Goal: Communication & Community: Participate in discussion

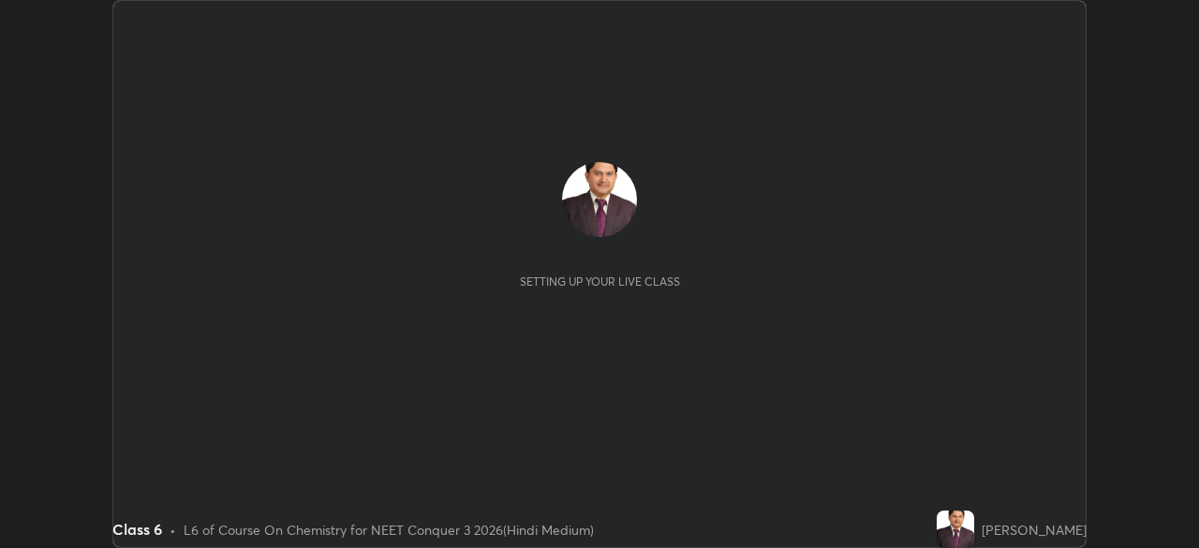
scroll to position [548, 1199]
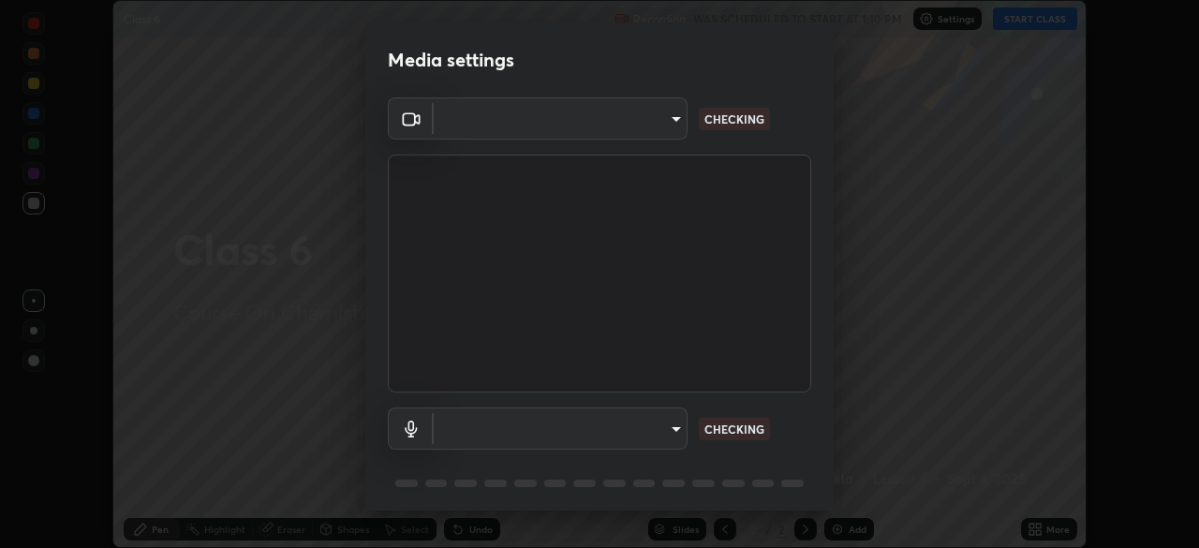
type input "fc38be1871f717ddc8e1b512eadbf63495b763d4820be899b5c927fedf8d93a0"
type input "communications"
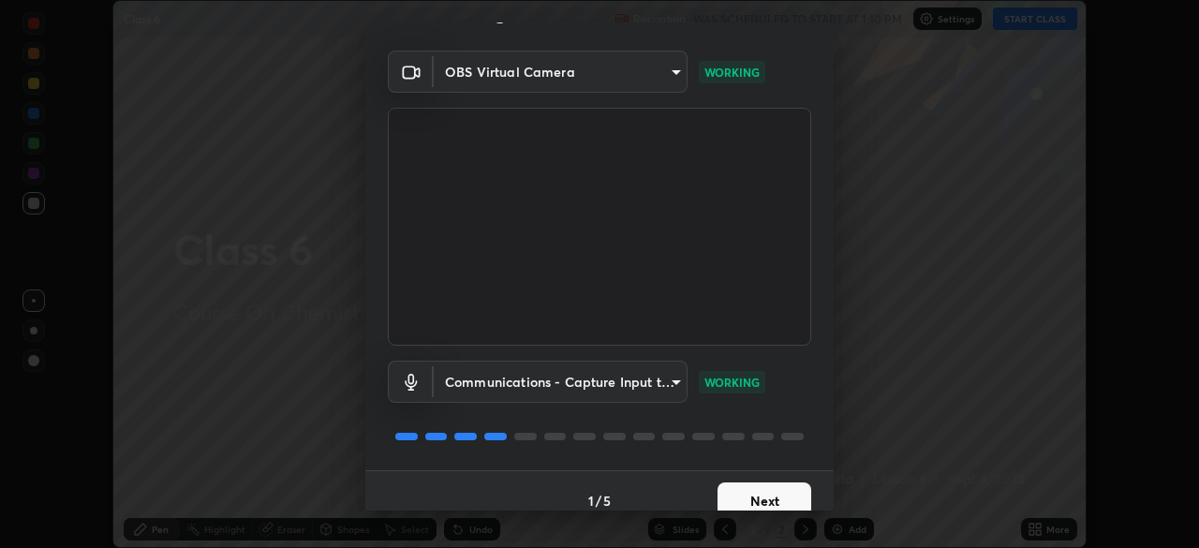
scroll to position [67, 0]
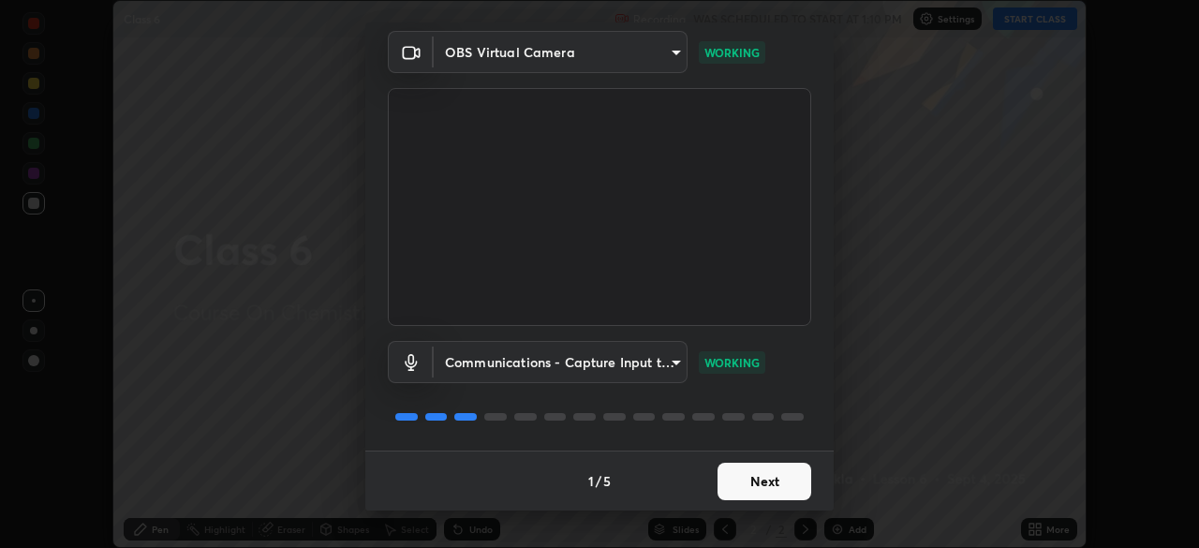
click at [759, 480] on button "Next" at bounding box center [765, 481] width 94 height 37
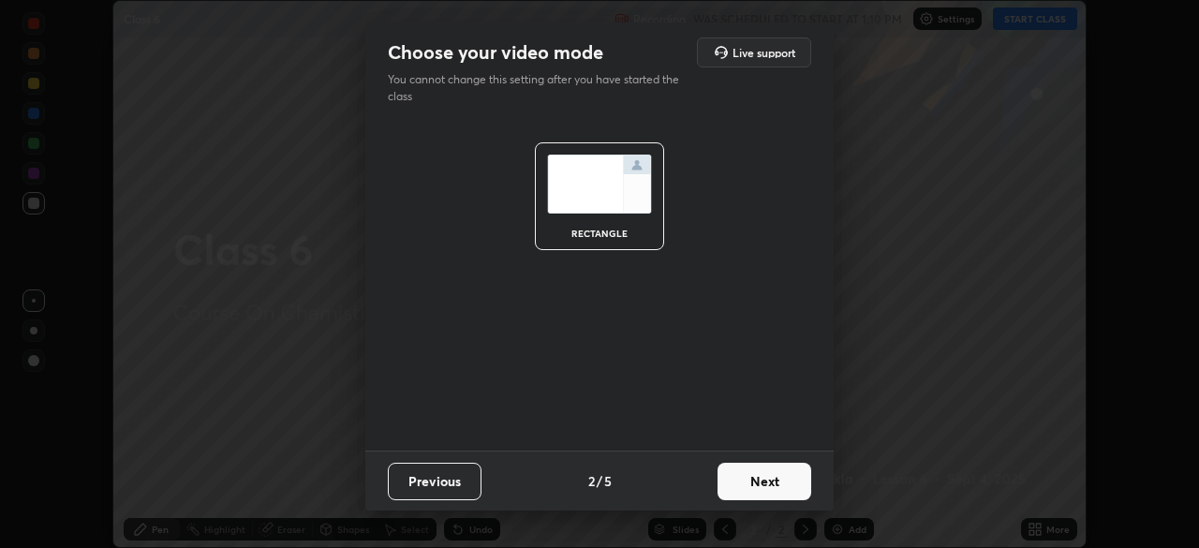
click at [768, 488] on button "Next" at bounding box center [765, 481] width 94 height 37
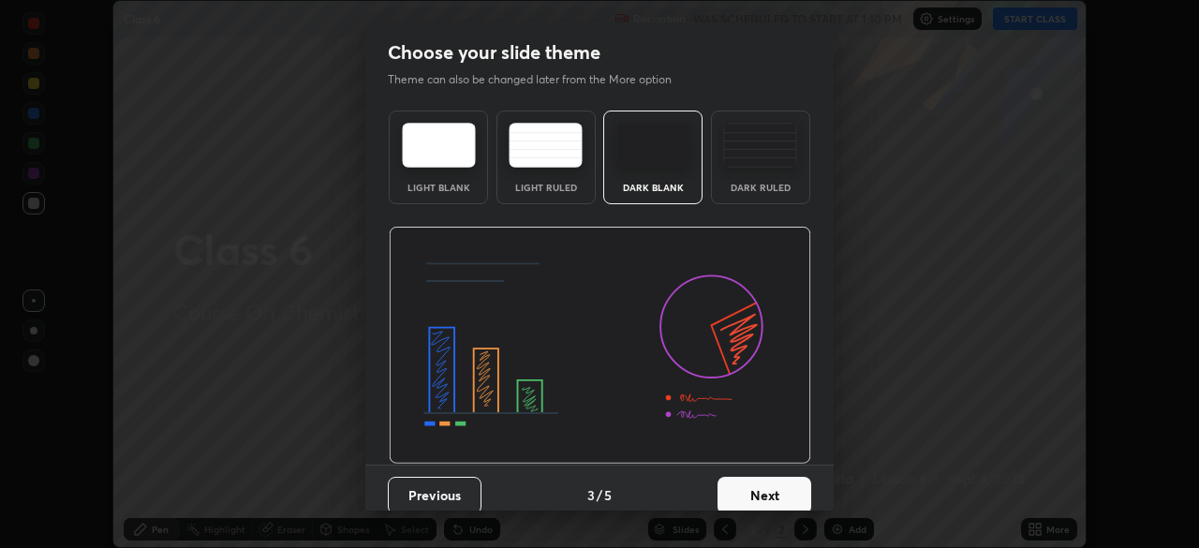
click at [763, 495] on button "Next" at bounding box center [765, 495] width 94 height 37
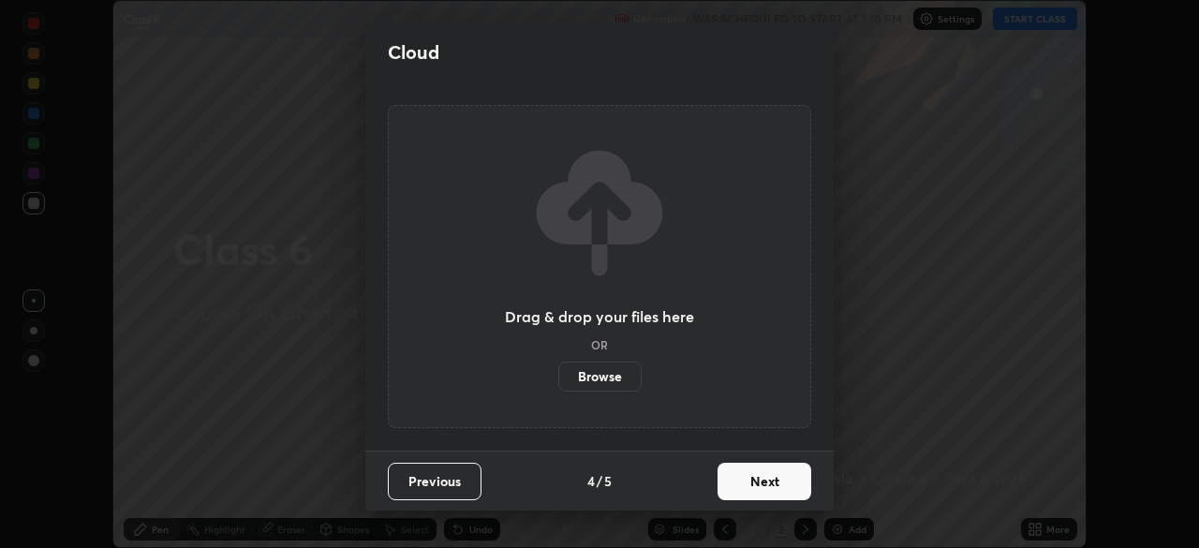
click at [765, 482] on button "Next" at bounding box center [765, 481] width 94 height 37
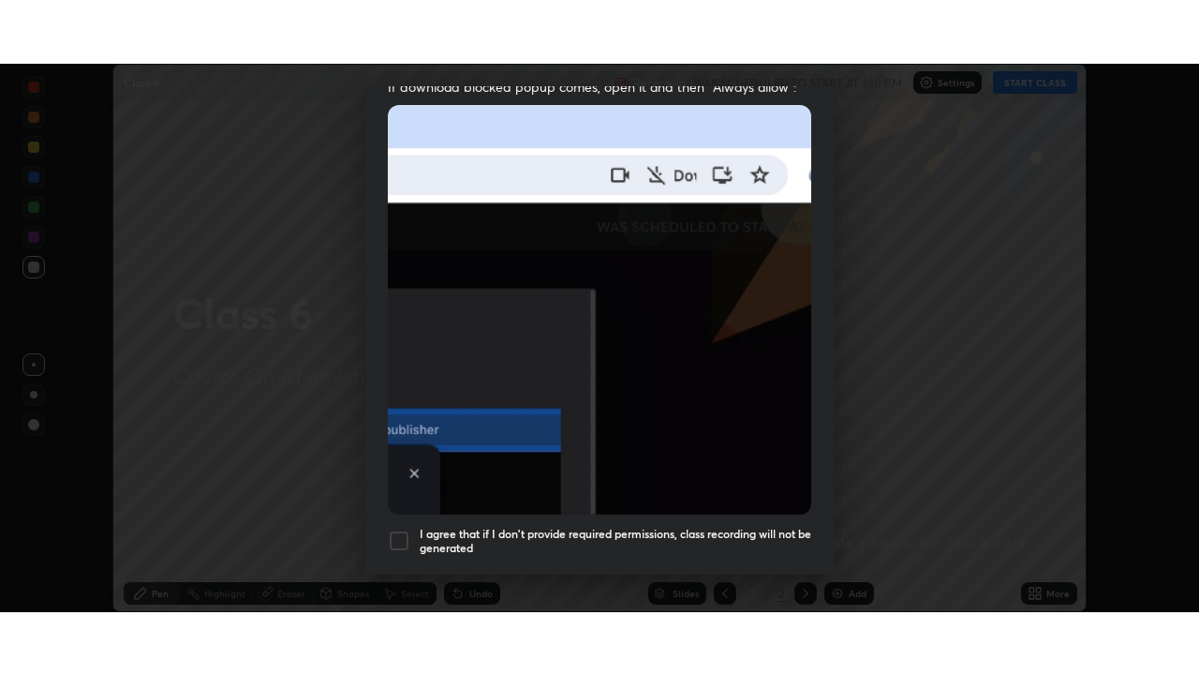
scroll to position [449, 0]
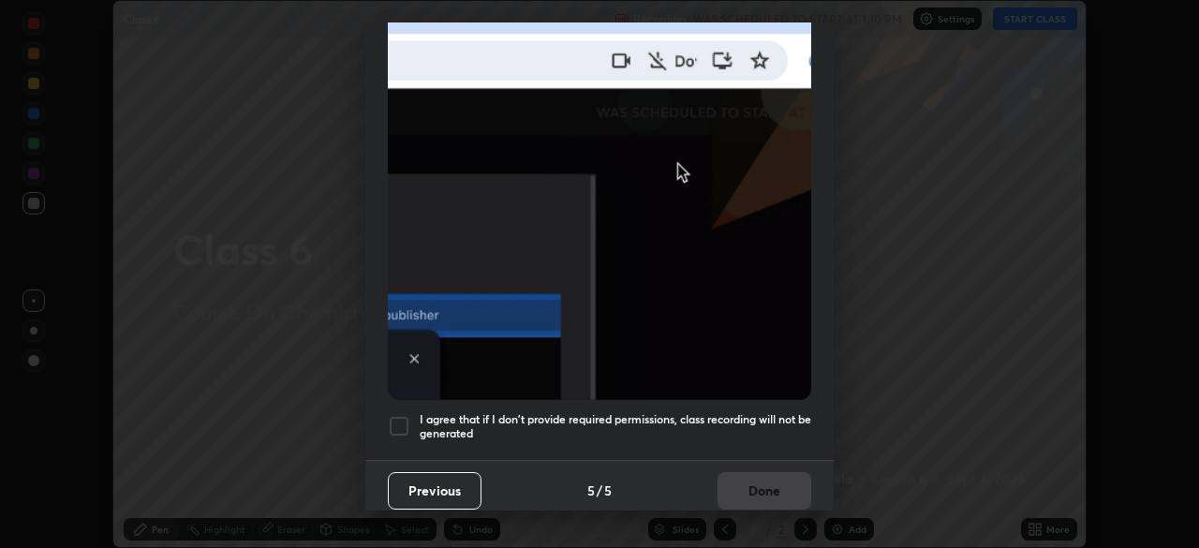
click at [401, 415] on div at bounding box center [399, 426] width 22 height 22
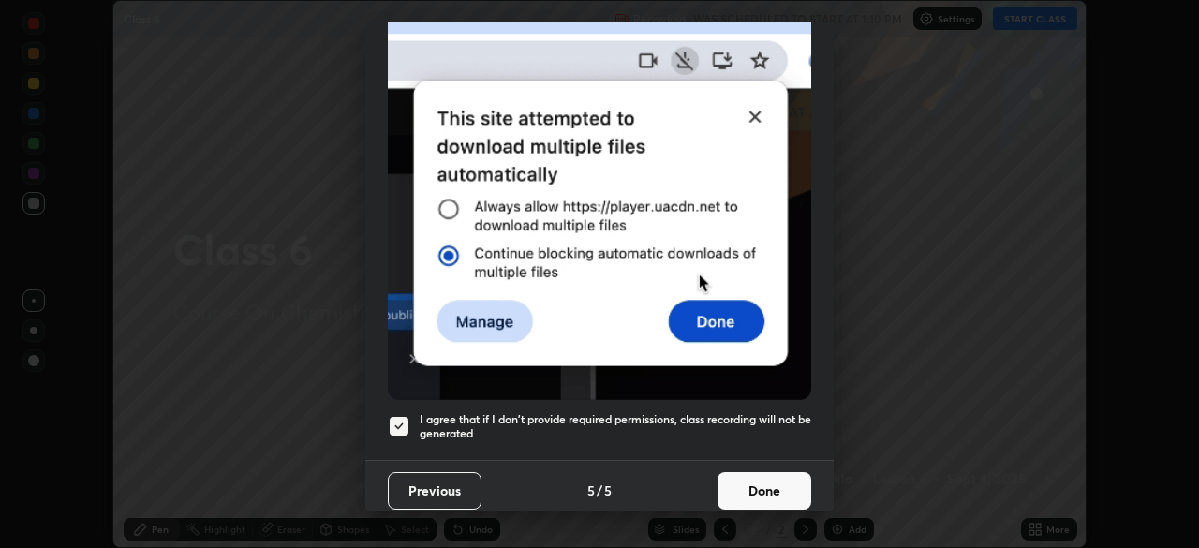
click at [753, 477] on button "Done" at bounding box center [765, 490] width 94 height 37
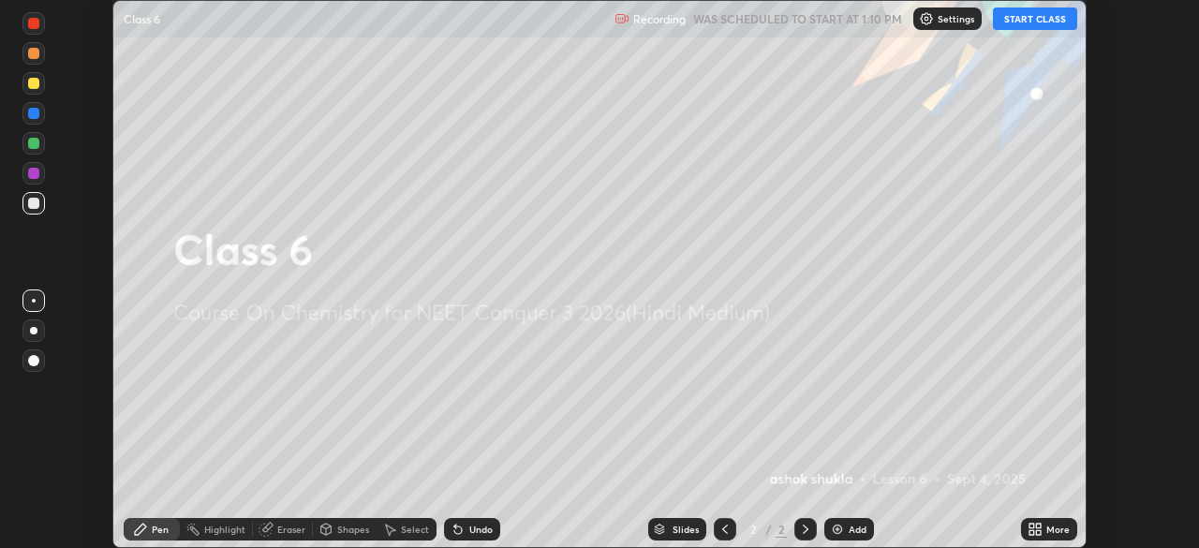
click at [1032, 527] on icon at bounding box center [1032, 526] width 5 height 5
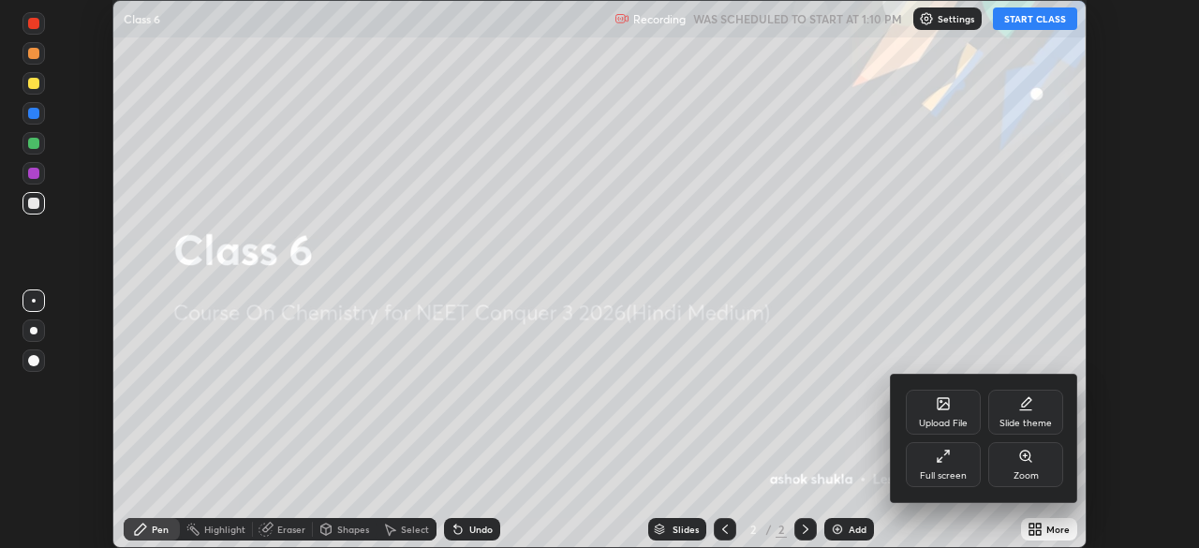
click at [942, 458] on icon at bounding box center [940, 459] width 5 height 5
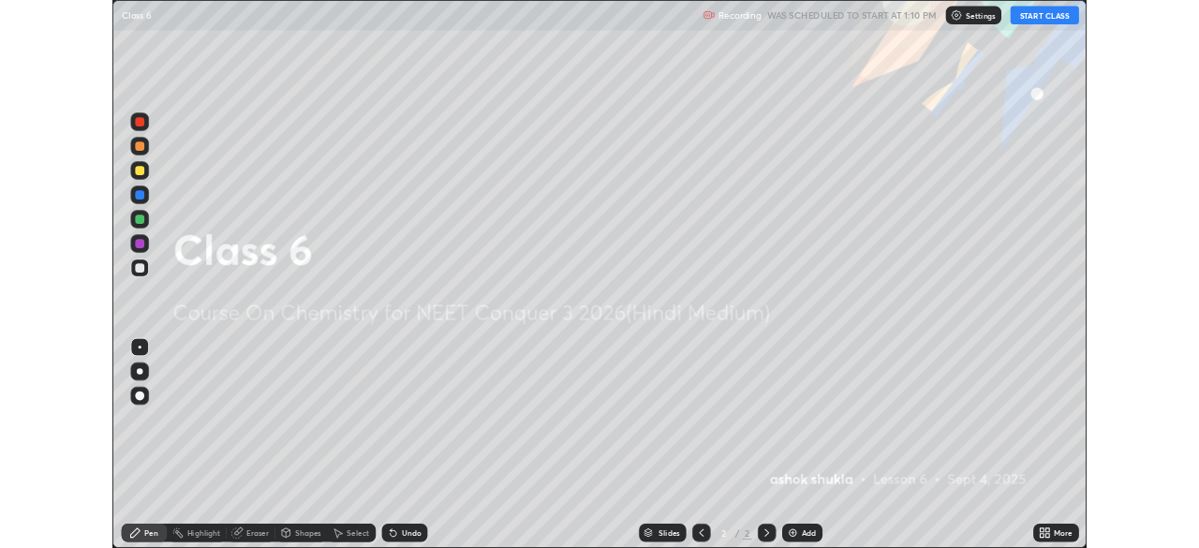
scroll to position [675, 1199]
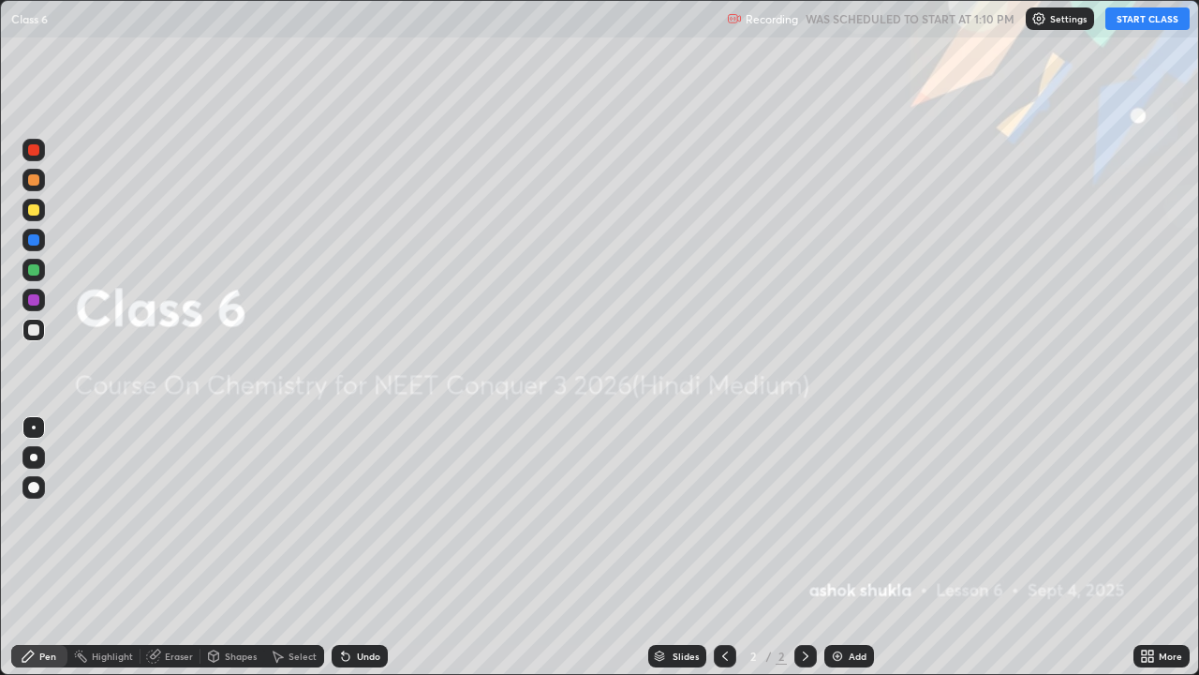
click at [1121, 21] on button "START CLASS" at bounding box center [1148, 18] width 84 height 22
click at [1122, 21] on button "START CLASS" at bounding box center [1148, 18] width 84 height 22
click at [838, 547] on img at bounding box center [837, 655] width 15 height 15
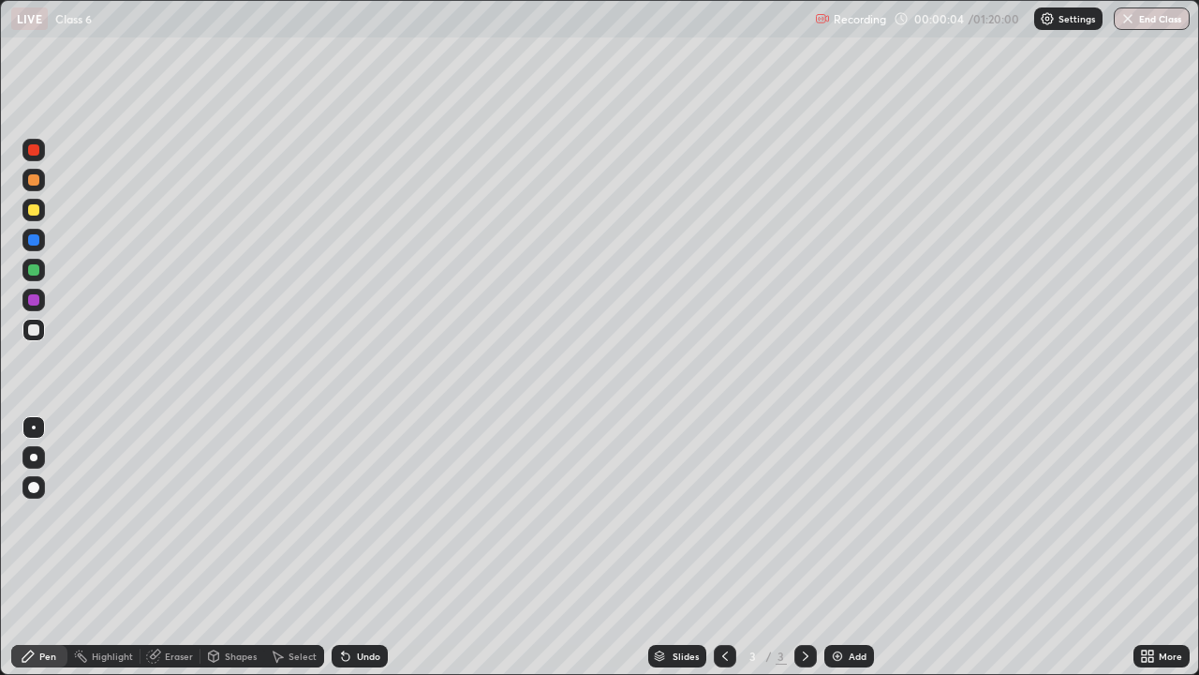
click at [891, 547] on div "Slides 3 / 3 Add" at bounding box center [761, 655] width 746 height 37
click at [35, 213] on div at bounding box center [33, 209] width 11 height 11
click at [177, 547] on div "Eraser" at bounding box center [179, 655] width 28 height 9
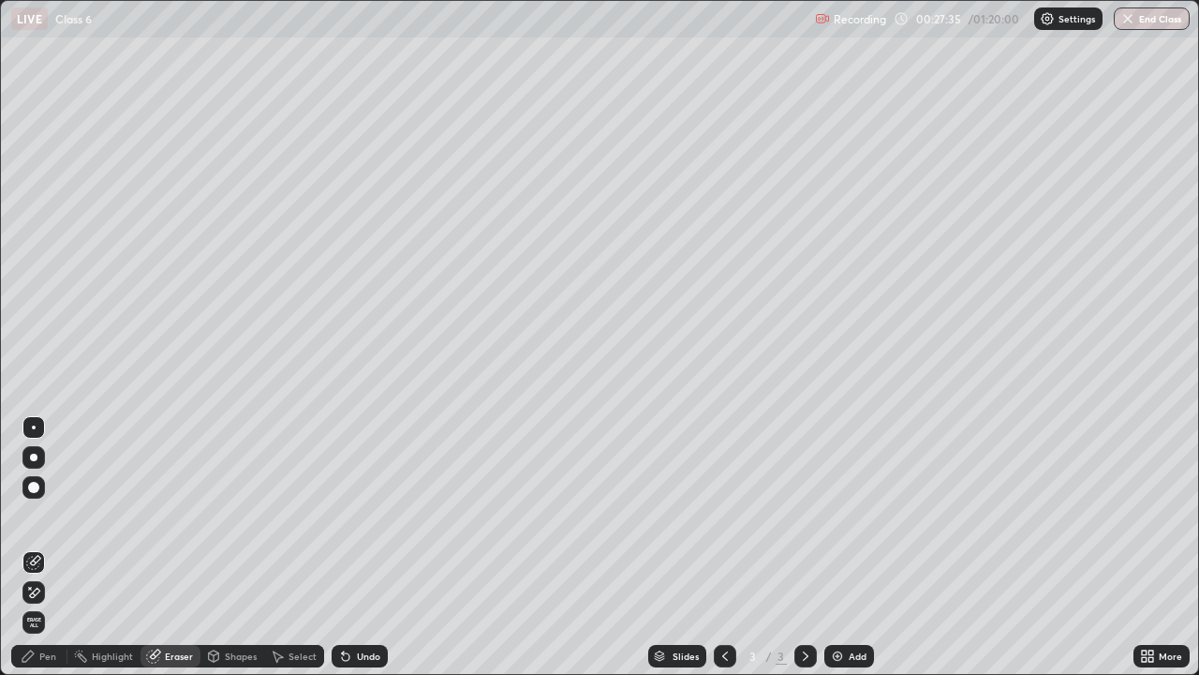
click at [50, 547] on div "Pen" at bounding box center [47, 655] width 17 height 9
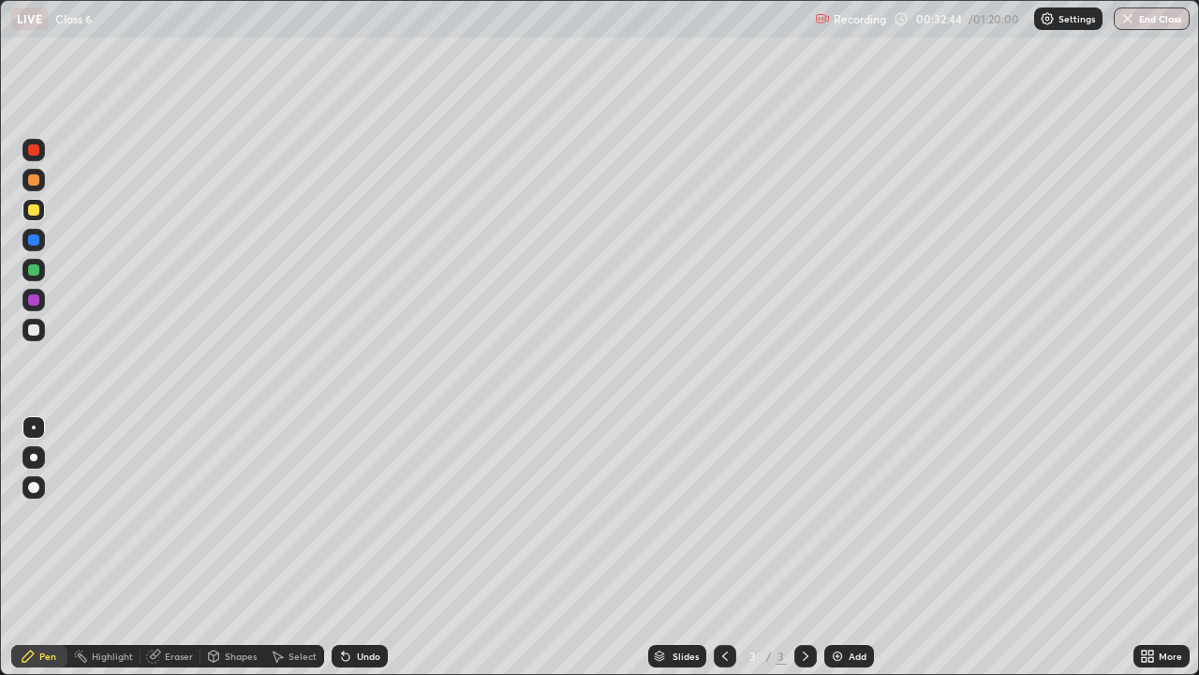
click at [834, 547] on img at bounding box center [837, 655] width 15 height 15
click at [33, 152] on div at bounding box center [33, 149] width 11 height 11
click at [182, 547] on div "Eraser" at bounding box center [179, 655] width 28 height 9
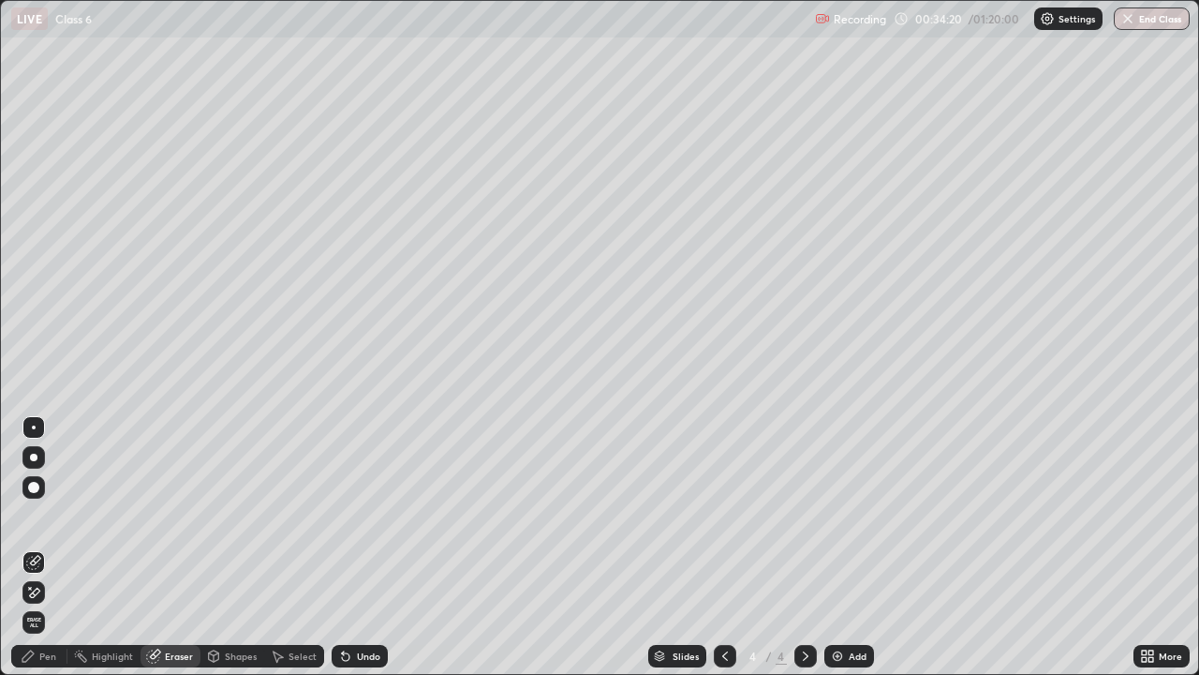
click at [45, 547] on div "Pen" at bounding box center [47, 655] width 17 height 9
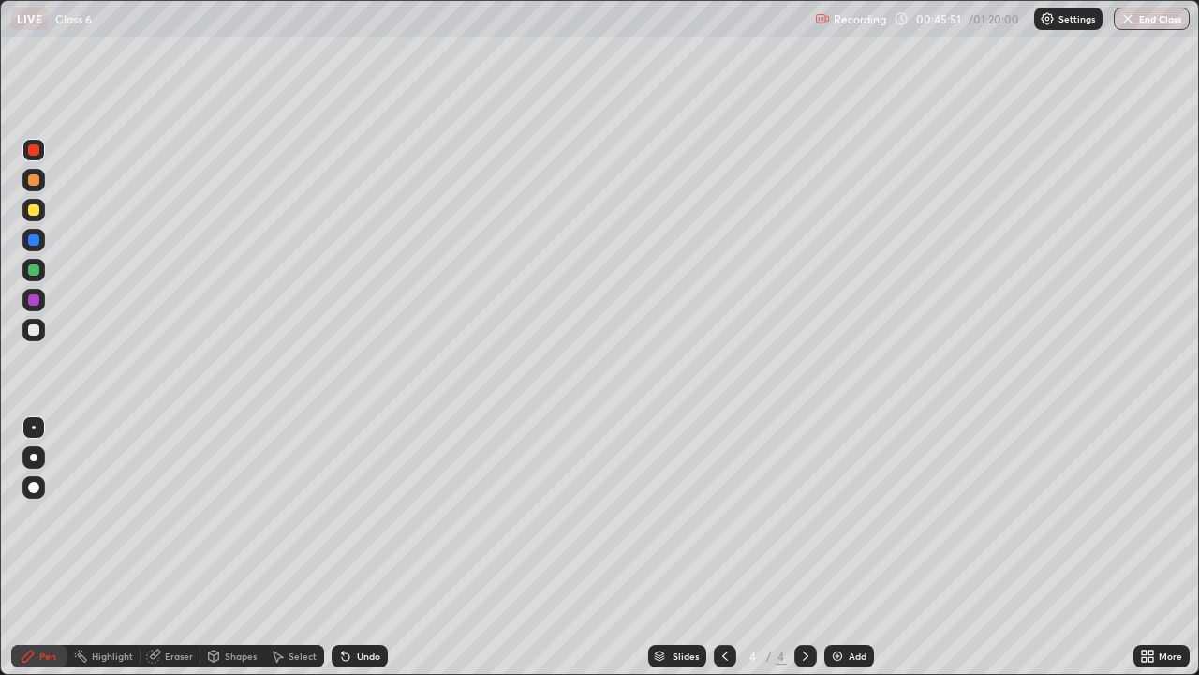
click at [837, 547] on img at bounding box center [837, 655] width 15 height 15
click at [835, 547] on img at bounding box center [837, 655] width 15 height 15
click at [836, 547] on img at bounding box center [837, 655] width 15 height 15
click at [181, 547] on div "Eraser" at bounding box center [179, 655] width 28 height 9
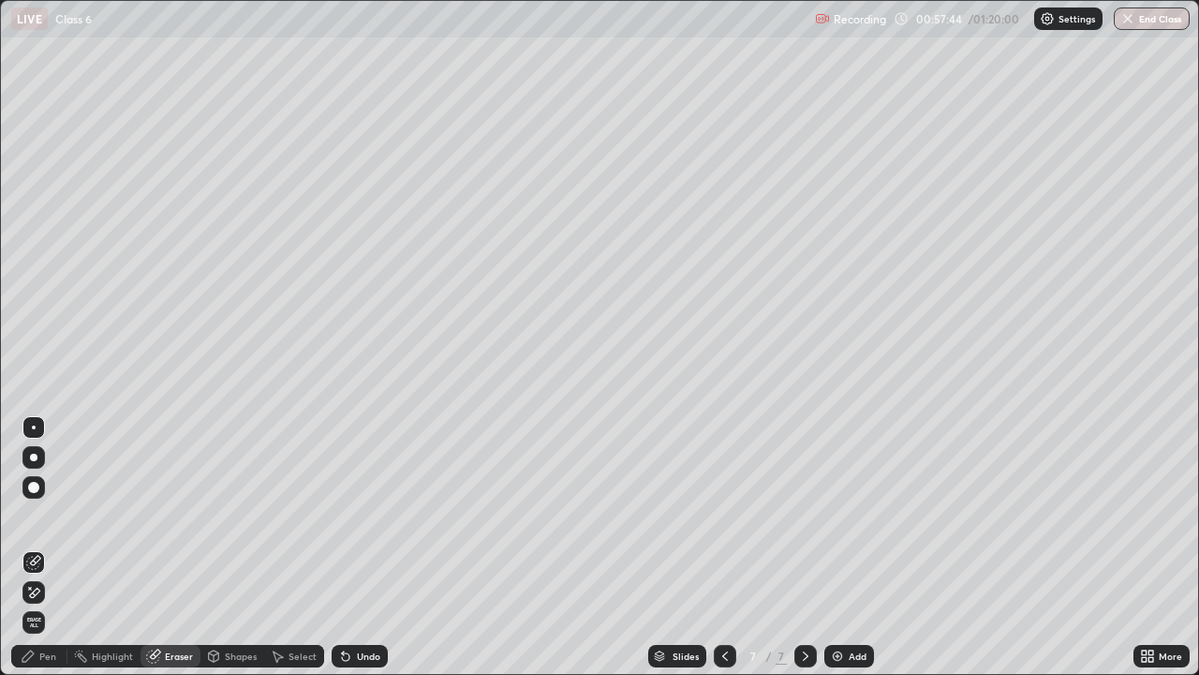
click at [49, 547] on div "Pen" at bounding box center [47, 655] width 17 height 9
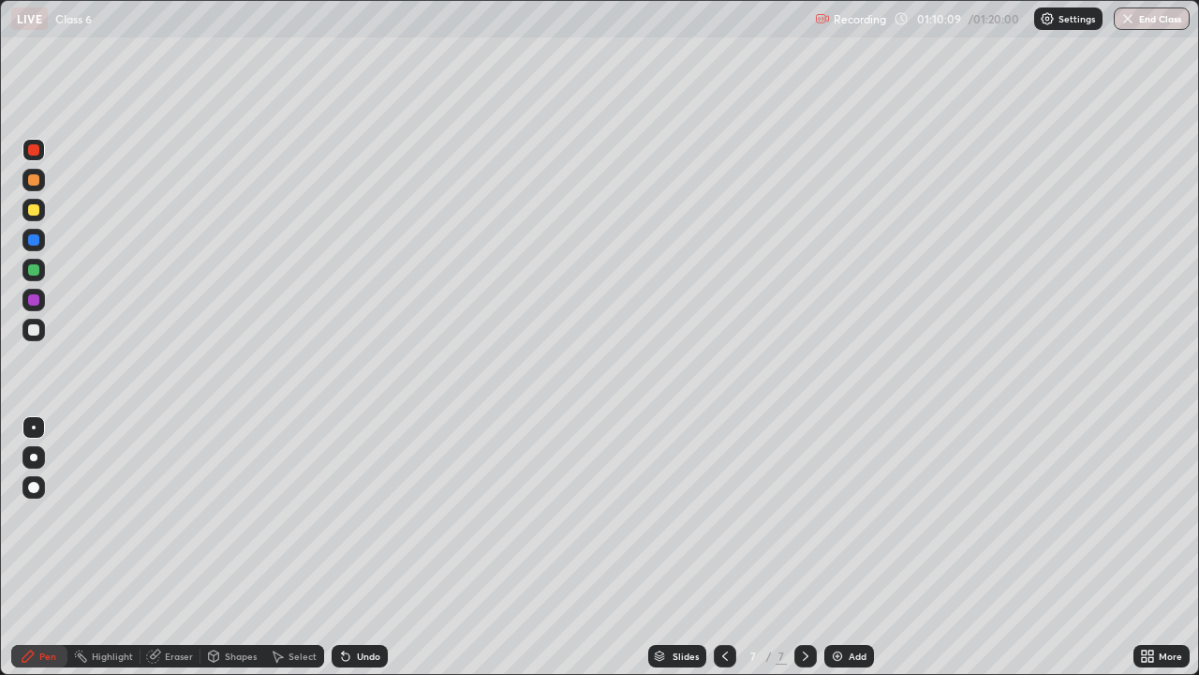
click at [1127, 21] on img "button" at bounding box center [1127, 18] width 15 height 15
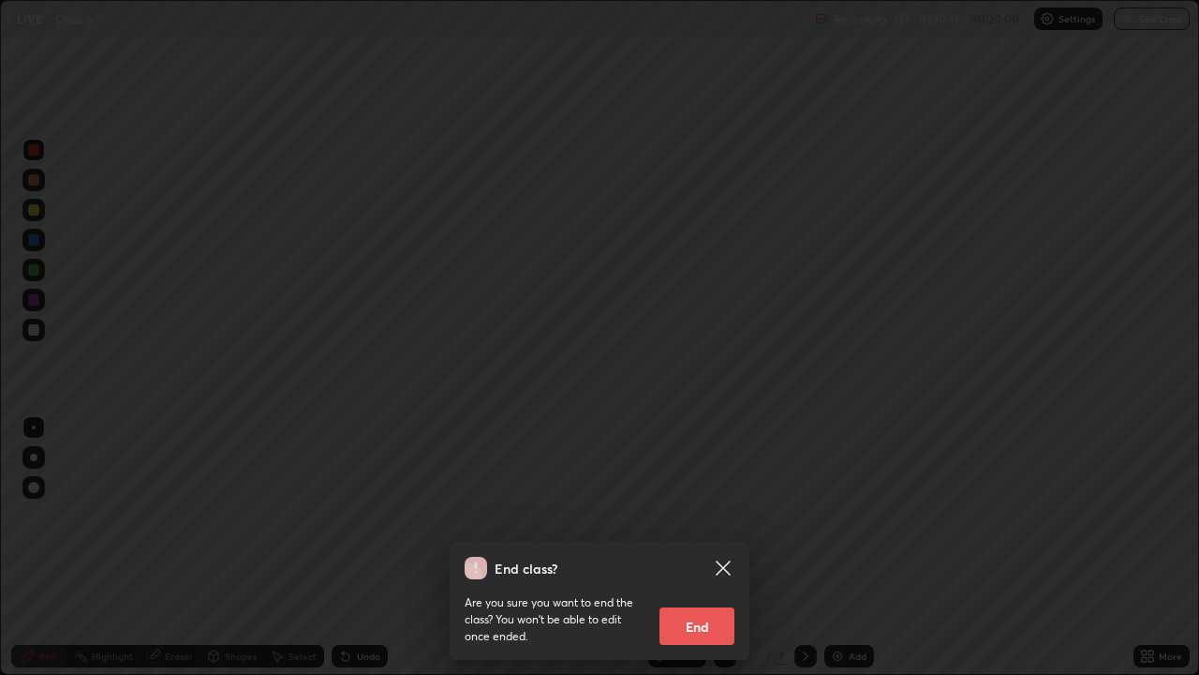
click at [695, 547] on button "End" at bounding box center [697, 625] width 75 height 37
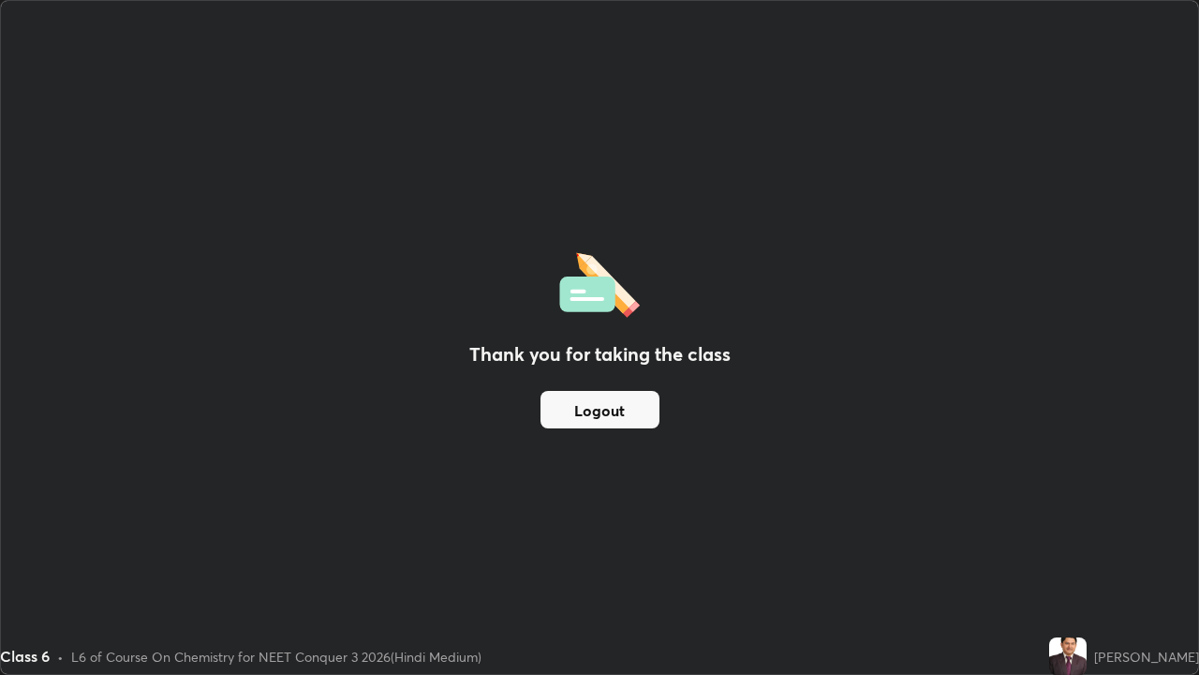
click at [545, 116] on div "Thank you for taking the class Logout" at bounding box center [599, 337] width 1197 height 673
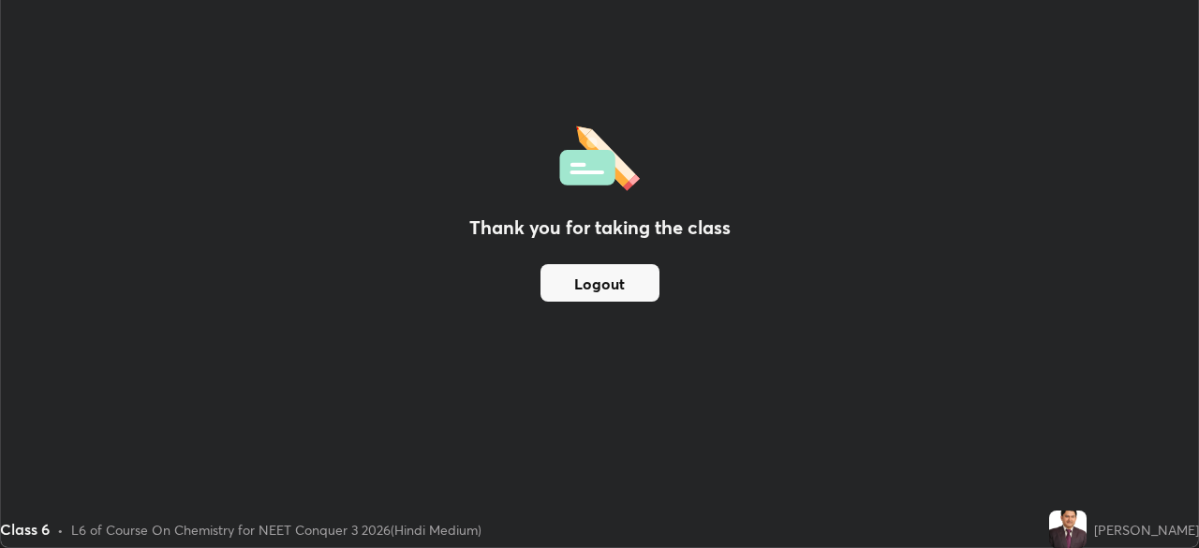
scroll to position [93139, 92488]
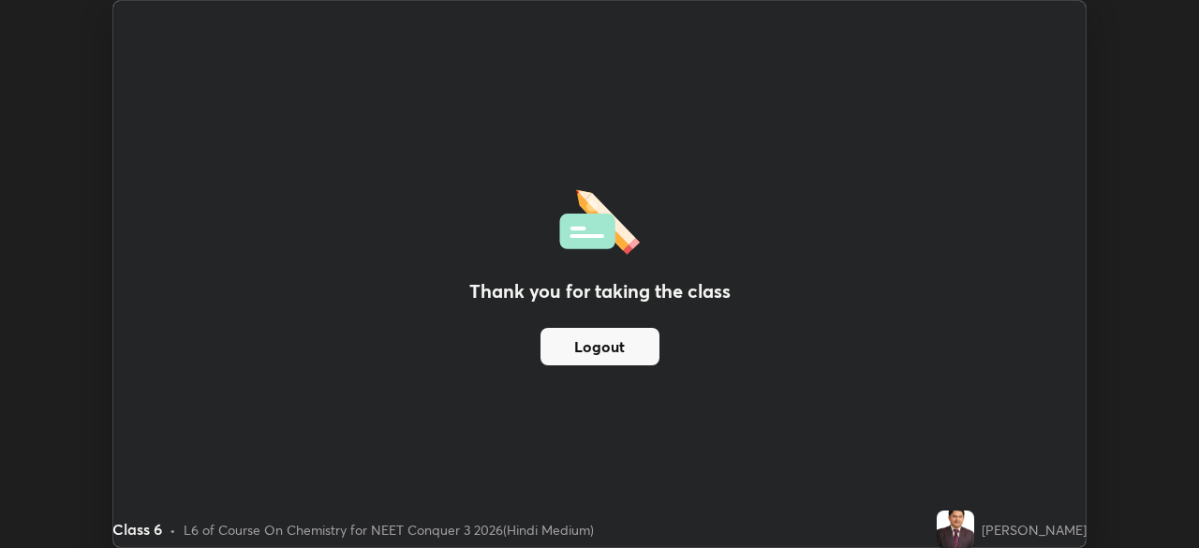
click at [627, 346] on button "Logout" at bounding box center [600, 346] width 119 height 37
